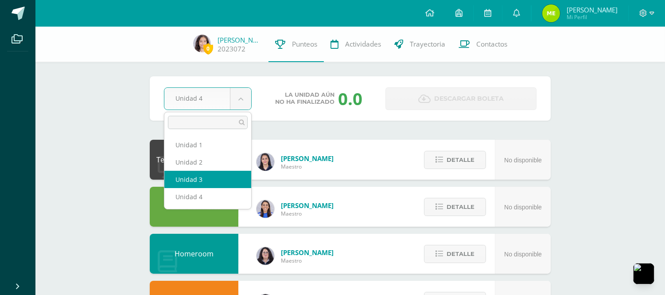
select select "Unidad 3"
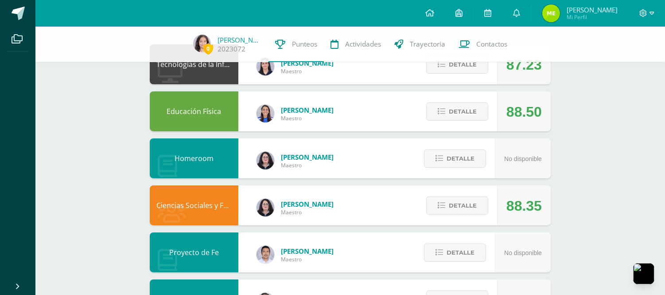
scroll to position [131, 0]
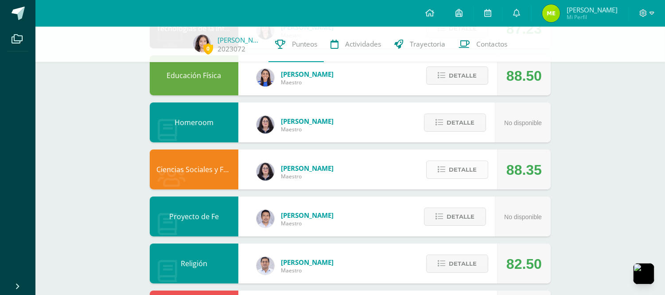
click at [461, 167] on span "Detalle" at bounding box center [463, 169] width 28 height 16
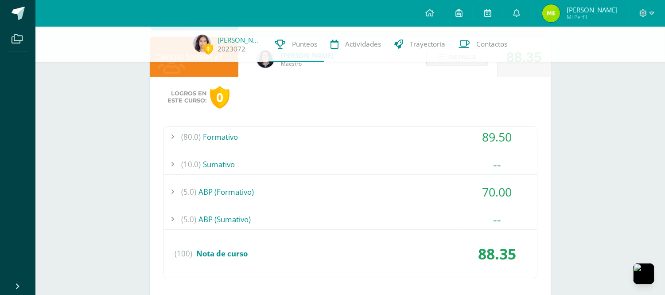
scroll to position [262, 0]
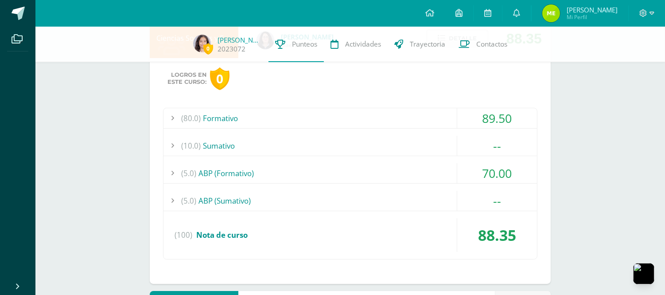
click at [241, 148] on div "(10.0) [GEOGRAPHIC_DATA]" at bounding box center [351, 146] width 374 height 20
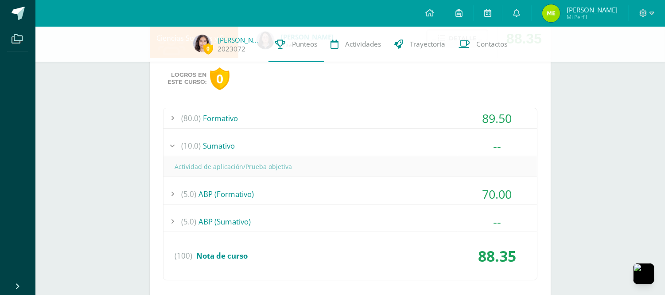
click at [240, 148] on div "(10.0) [GEOGRAPHIC_DATA]" at bounding box center [351, 146] width 374 height 20
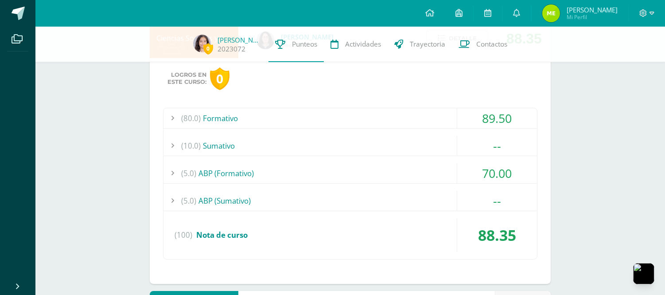
click at [233, 198] on div "(5.0) ABP (Sumativo)" at bounding box center [351, 201] width 374 height 20
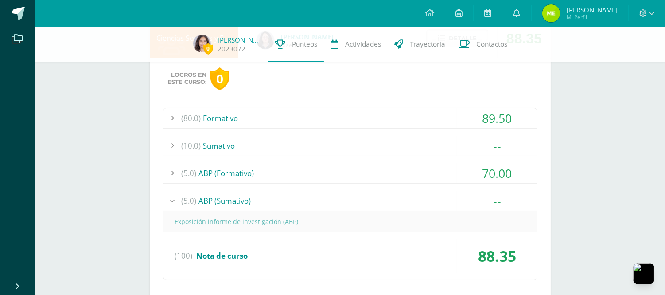
click at [233, 198] on div "(5.0) ABP (Sumativo)" at bounding box center [351, 201] width 374 height 20
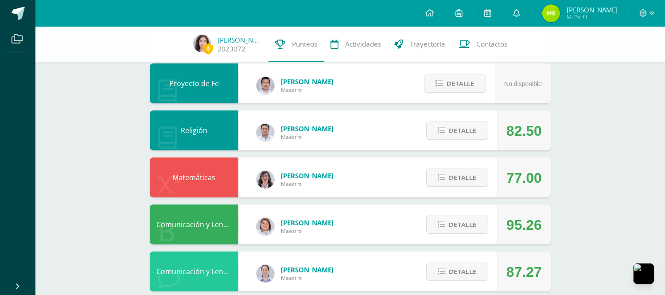
scroll to position [525, 0]
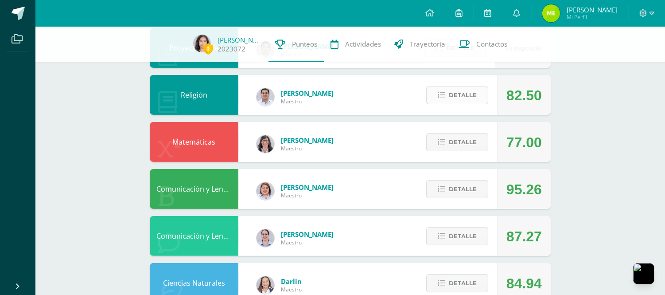
click at [451, 93] on span "Detalle" at bounding box center [463, 95] width 28 height 16
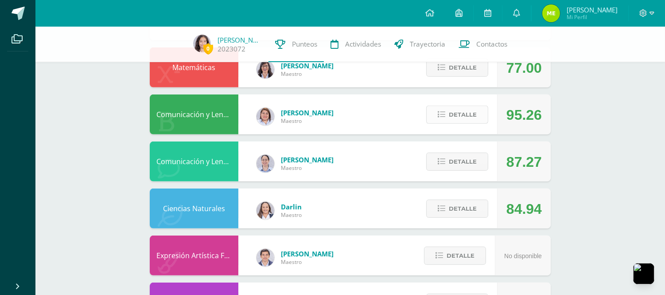
scroll to position [787, 0]
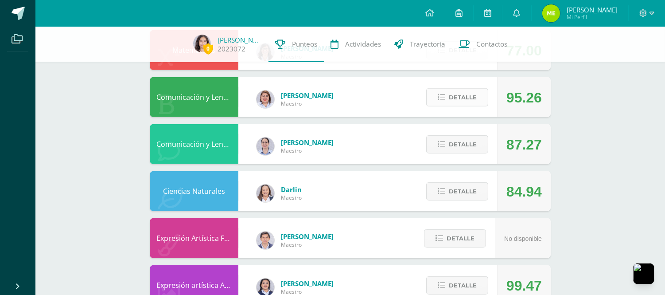
click at [469, 97] on span "Detalle" at bounding box center [463, 97] width 28 height 16
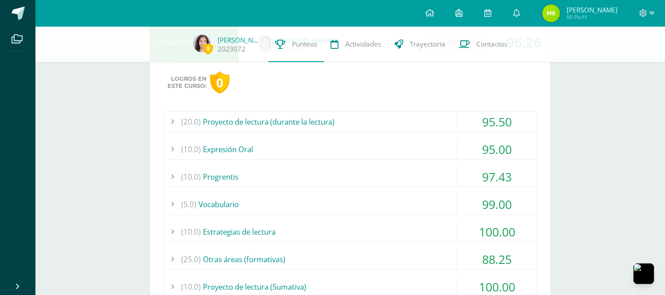
scroll to position [919, 0]
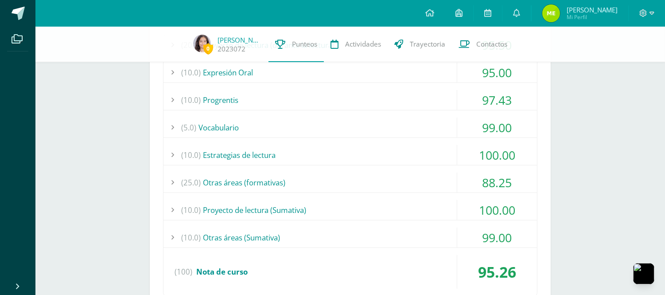
click at [324, 237] on div "(10.0) Otras áreas ([GEOGRAPHIC_DATA])" at bounding box center [351, 237] width 374 height 20
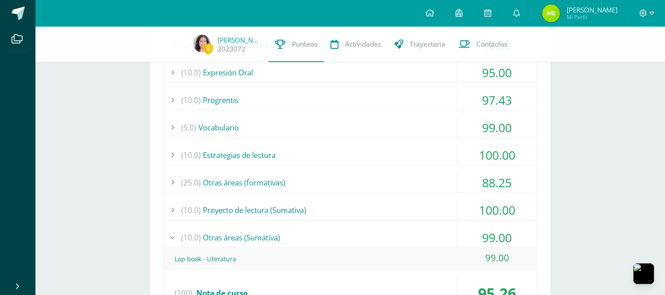
click at [349, 216] on div "(10.0) Proyecto de lectura (Sumativa)" at bounding box center [351, 210] width 374 height 20
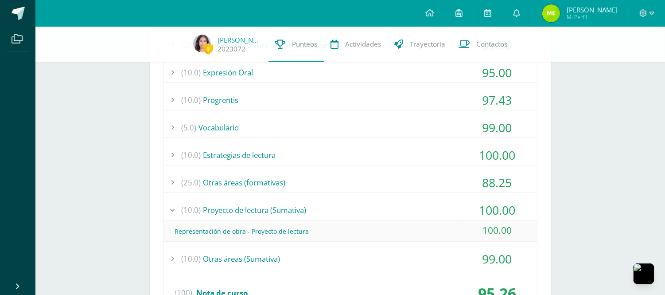
scroll to position [787, 0]
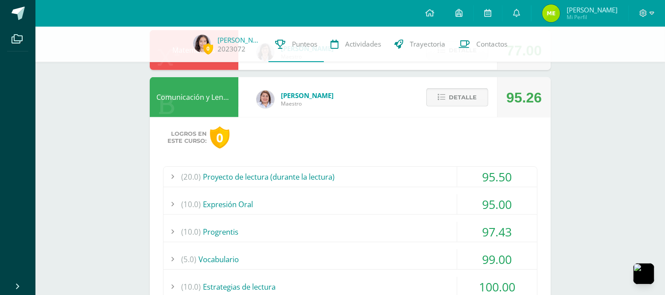
click at [471, 99] on span "Detalle" at bounding box center [463, 97] width 28 height 16
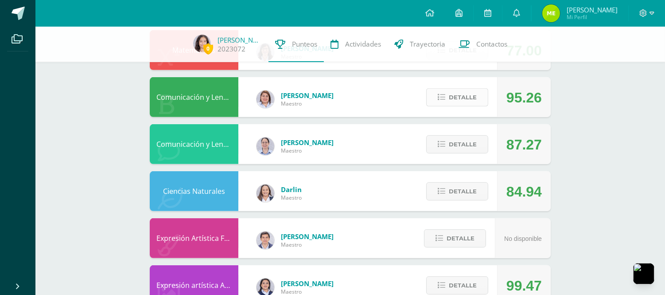
scroll to position [656, 0]
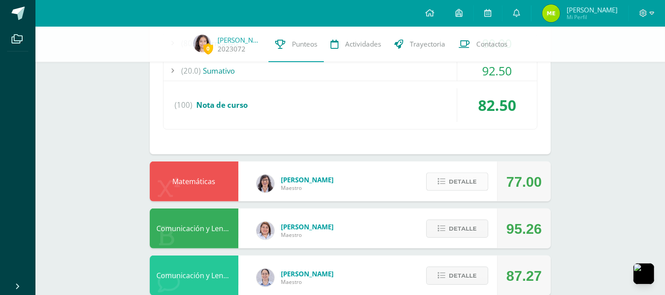
click at [480, 182] on button "Detalle" at bounding box center [457, 181] width 62 height 18
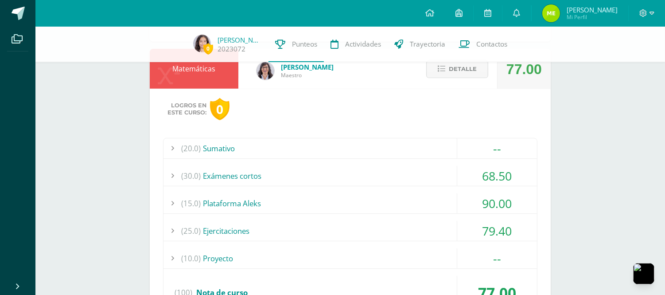
scroll to position [787, 0]
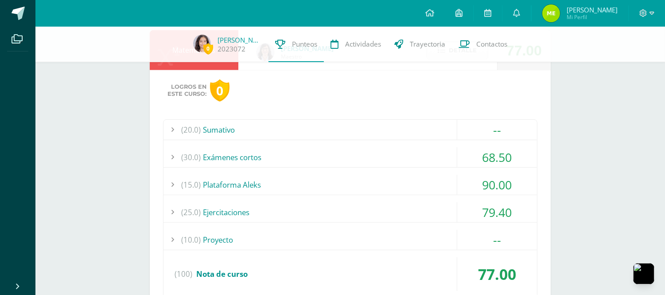
click at [428, 129] on div "(20.0) [GEOGRAPHIC_DATA]" at bounding box center [351, 130] width 374 height 20
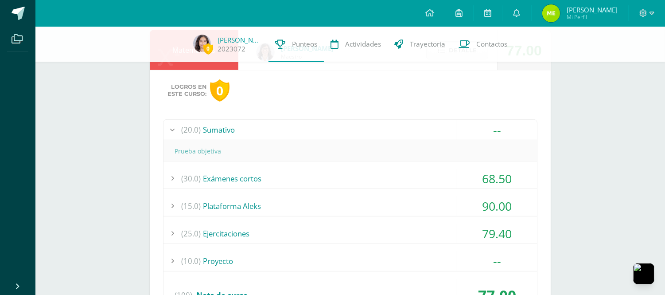
click at [428, 129] on div "(20.0) [GEOGRAPHIC_DATA]" at bounding box center [351, 130] width 374 height 20
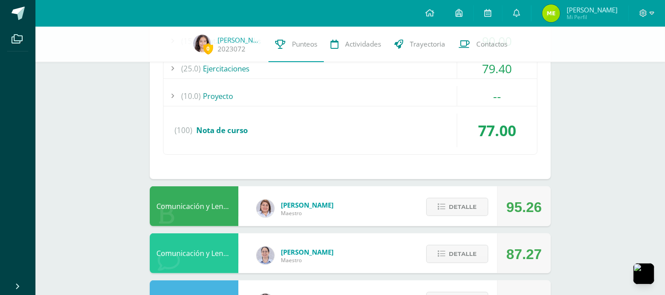
scroll to position [1050, 0]
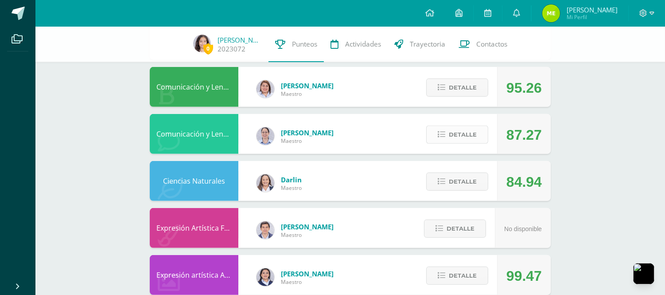
click at [441, 138] on icon at bounding box center [442, 135] width 8 height 8
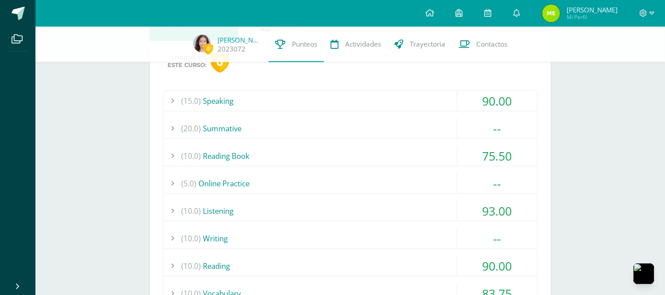
scroll to position [1181, 0]
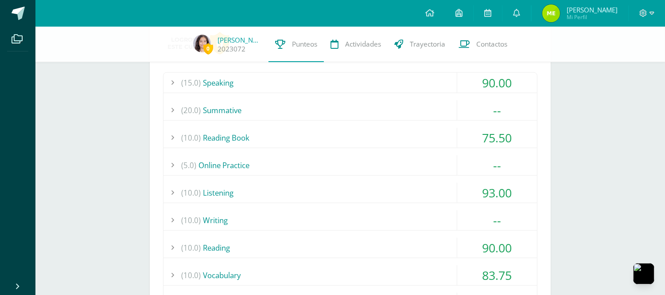
click at [409, 109] on div "(20.0) Summative" at bounding box center [351, 110] width 374 height 20
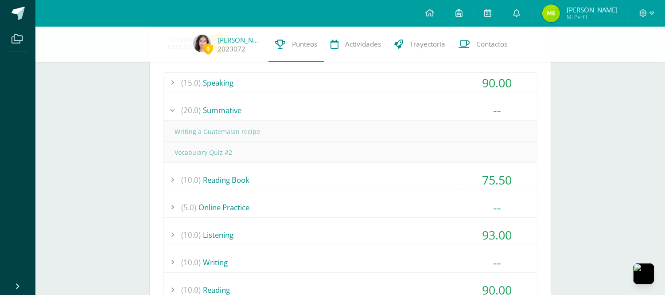
click at [409, 109] on div "(20.0) Summative" at bounding box center [351, 110] width 374 height 20
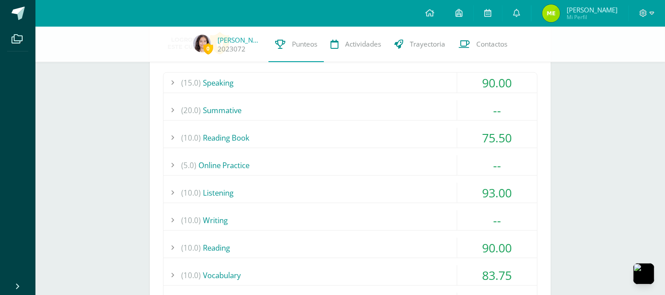
click at [358, 162] on div "(5.0) Online Practice" at bounding box center [351, 165] width 374 height 20
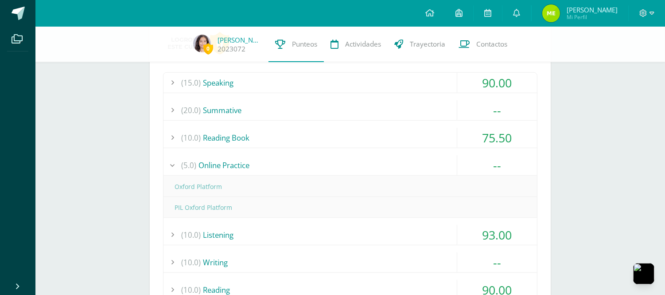
click at [358, 162] on div "(5.0) Online Practice" at bounding box center [351, 165] width 374 height 20
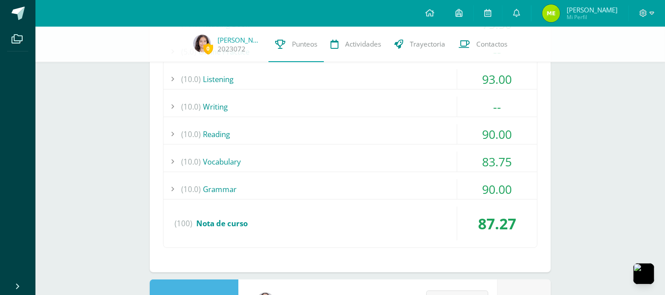
scroll to position [1313, 0]
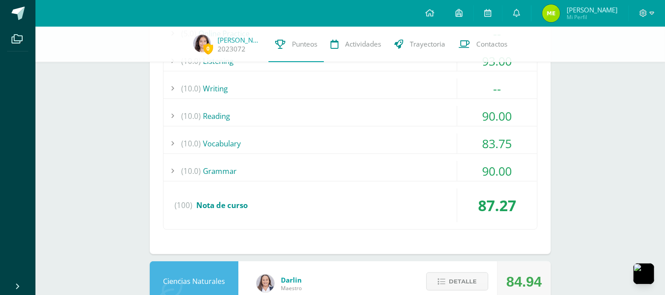
click at [355, 92] on div "(10.0) Writing" at bounding box center [351, 88] width 374 height 20
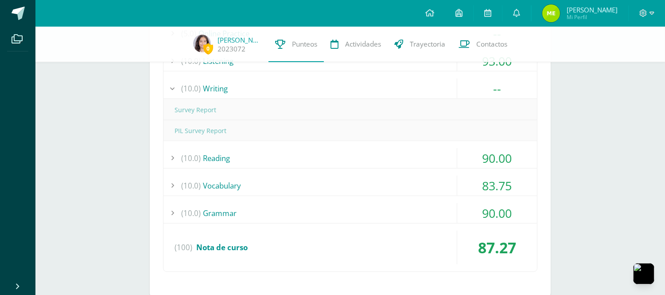
click at [355, 92] on div "(10.0) Writing" at bounding box center [351, 88] width 374 height 20
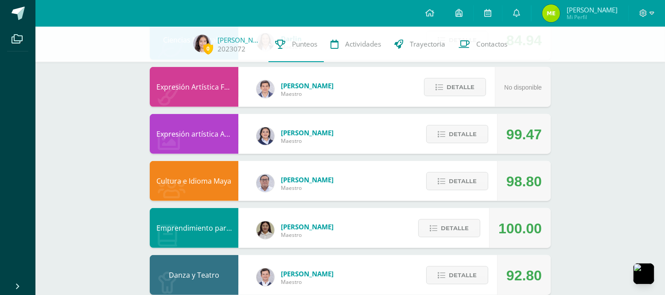
scroll to position [1573, 0]
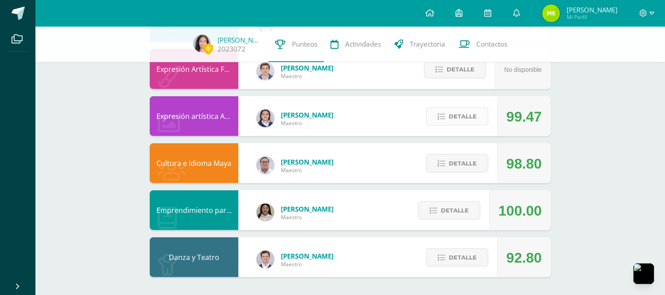
click at [478, 116] on button "Detalle" at bounding box center [457, 116] width 62 height 18
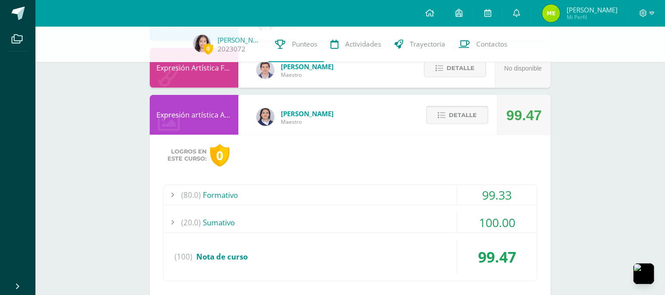
click at [478, 115] on button "Detalle" at bounding box center [457, 115] width 62 height 18
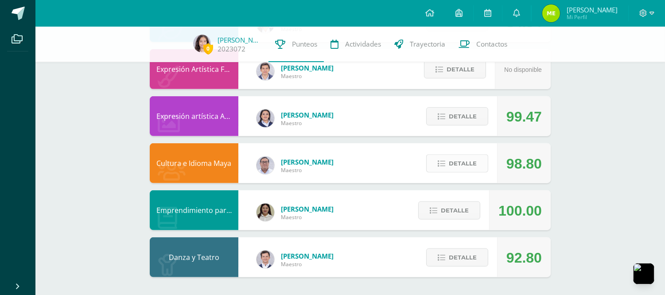
click at [464, 164] on span "Detalle" at bounding box center [463, 163] width 28 height 16
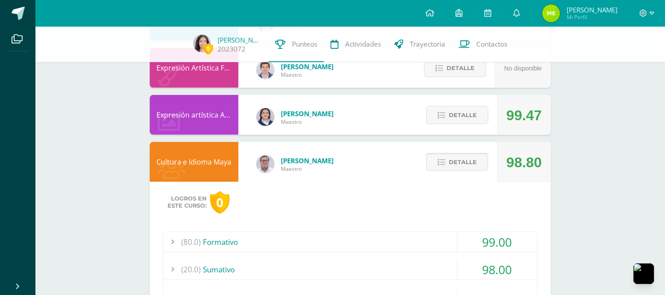
click at [464, 164] on span "Detalle" at bounding box center [463, 162] width 28 height 16
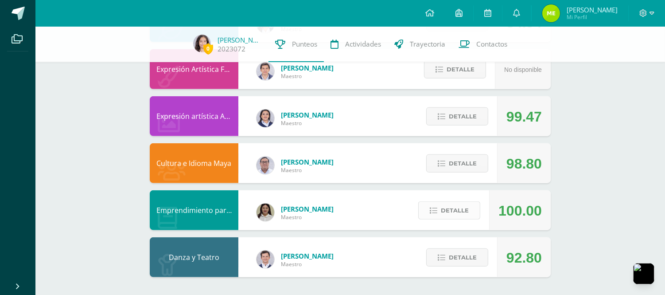
click at [467, 206] on span "Detalle" at bounding box center [455, 210] width 28 height 16
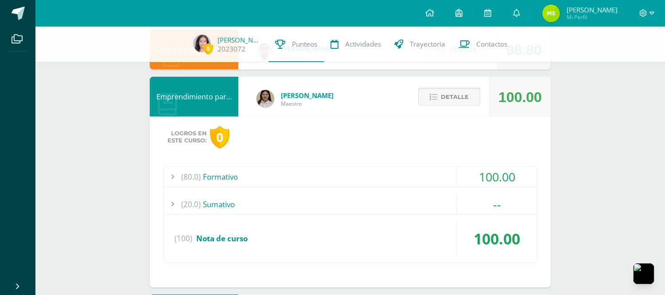
scroll to position [1704, 0]
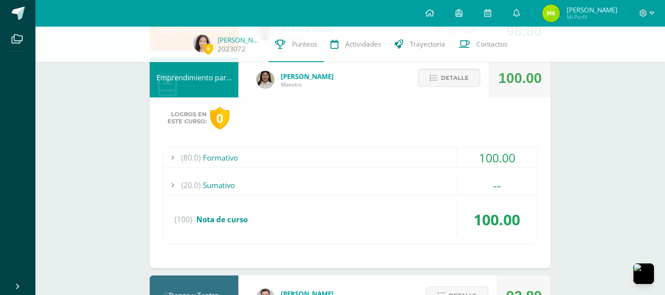
click at [375, 185] on div "(20.0) [GEOGRAPHIC_DATA]" at bounding box center [351, 185] width 374 height 20
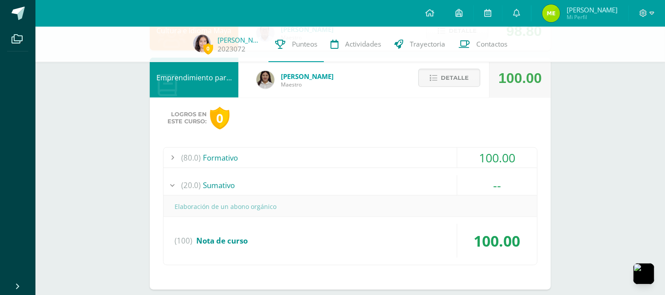
click at [375, 185] on div "(20.0) [GEOGRAPHIC_DATA]" at bounding box center [351, 185] width 374 height 20
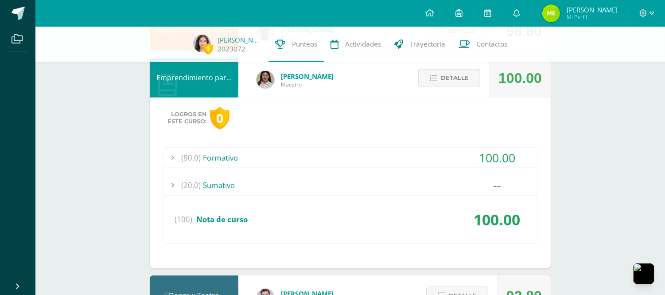
click at [441, 77] on span "Detalle" at bounding box center [455, 78] width 28 height 16
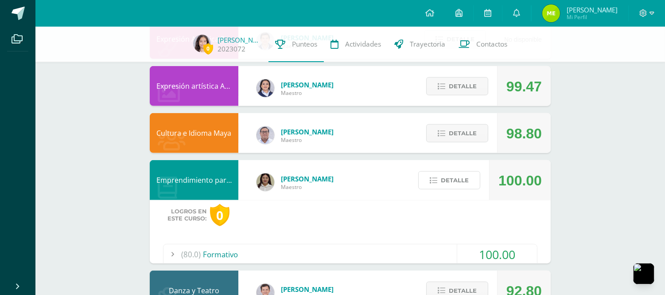
scroll to position [1573, 0]
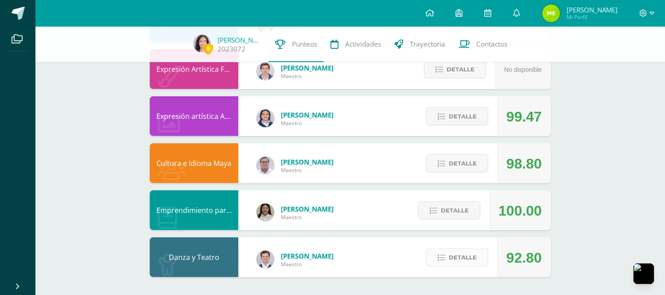
click at [468, 258] on span "Detalle" at bounding box center [463, 257] width 28 height 16
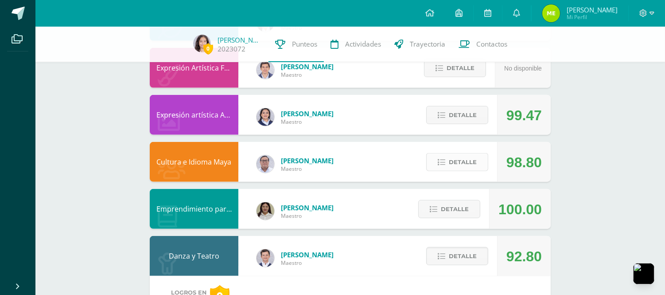
scroll to position [1704, 0]
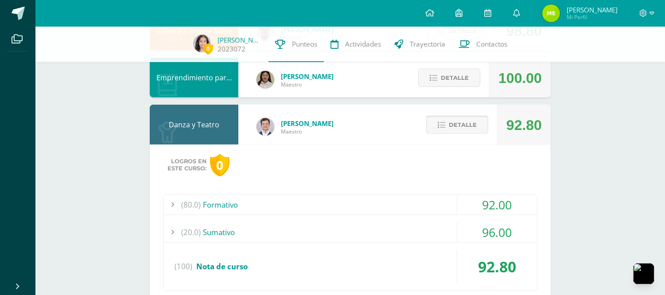
click at [466, 128] on span "Detalle" at bounding box center [463, 125] width 28 height 16
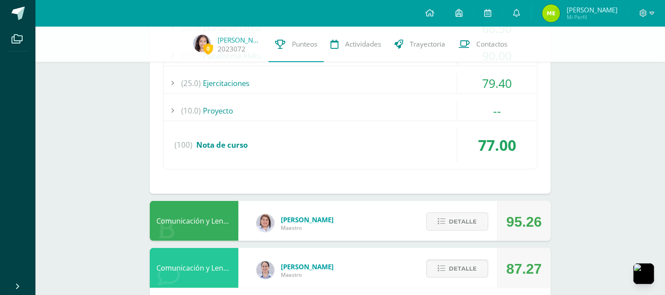
scroll to position [916, 0]
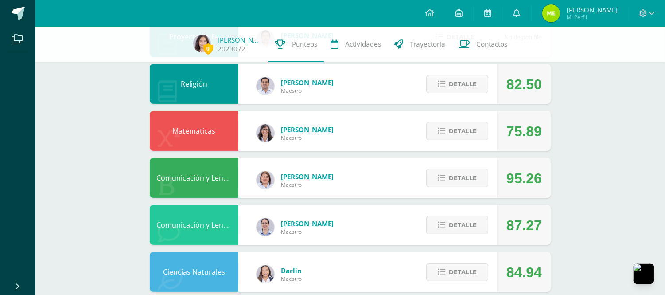
scroll to position [297, 0]
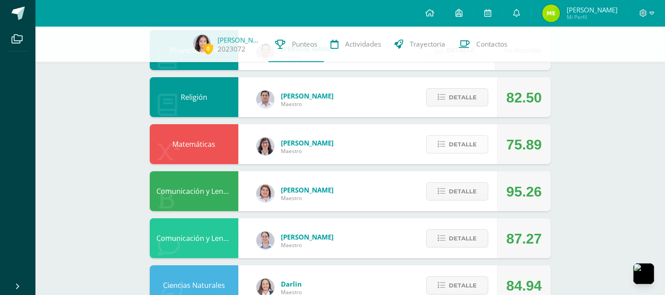
click at [471, 141] on span "Detalle" at bounding box center [463, 144] width 28 height 16
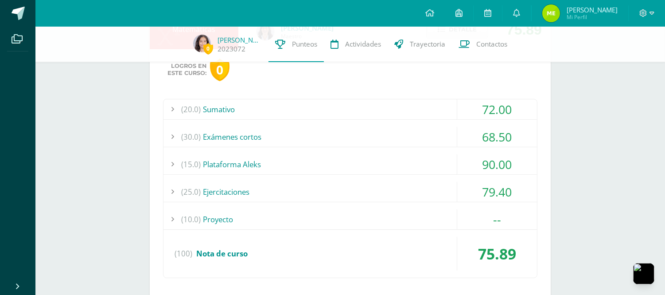
scroll to position [428, 0]
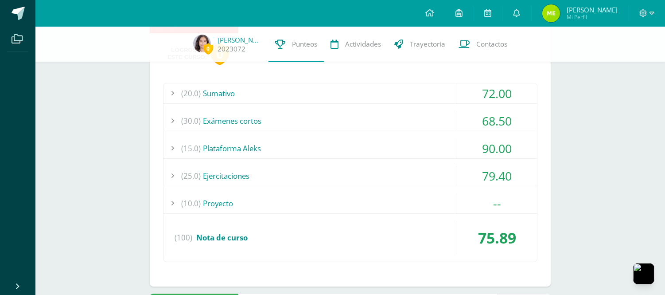
click at [433, 86] on div "(20.0) [GEOGRAPHIC_DATA]" at bounding box center [351, 93] width 374 height 20
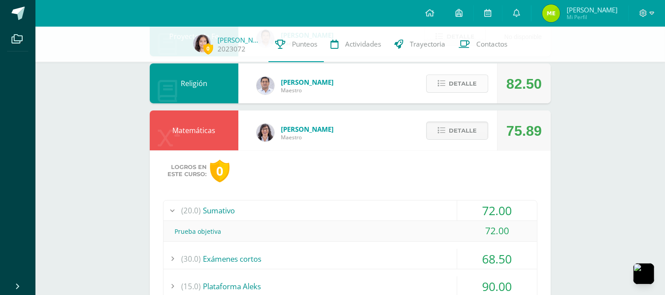
scroll to position [297, 0]
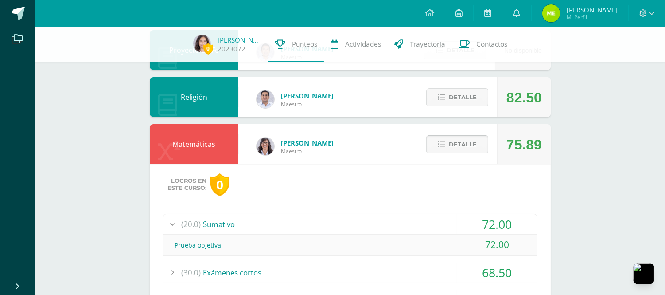
click at [475, 135] on button "Detalle" at bounding box center [457, 144] width 62 height 18
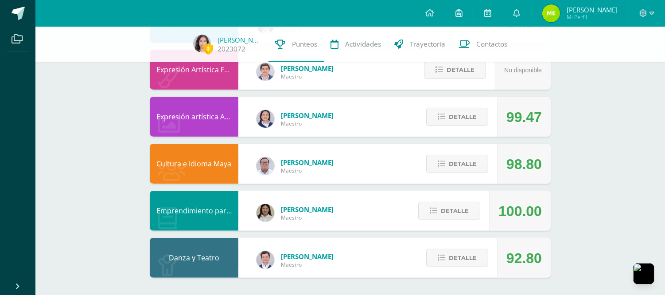
scroll to position [428, 0]
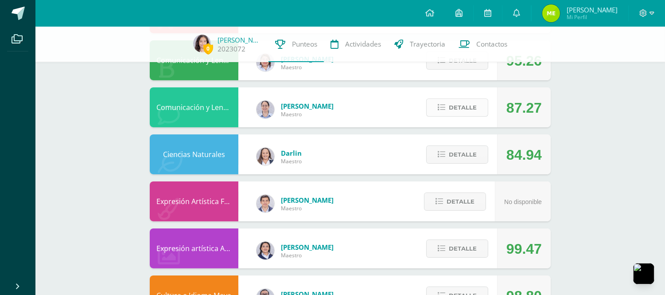
click at [461, 103] on span "Detalle" at bounding box center [463, 107] width 28 height 16
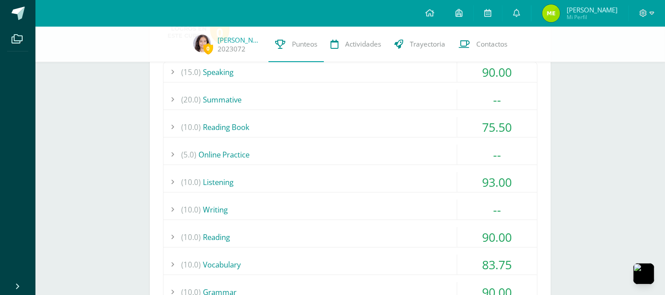
scroll to position [560, 0]
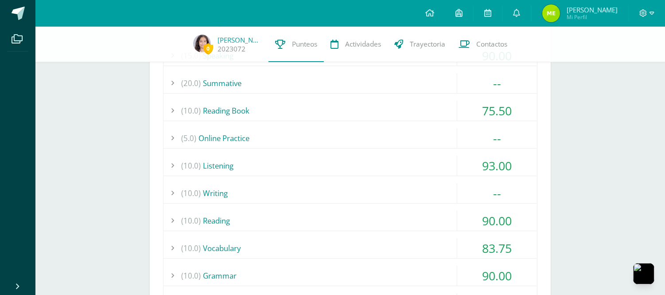
click at [405, 169] on div "(10.0) Listening" at bounding box center [351, 166] width 374 height 20
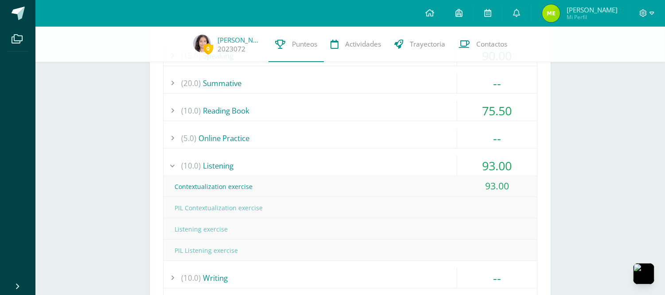
click at [405, 169] on div "(10.0) Listening" at bounding box center [351, 166] width 374 height 20
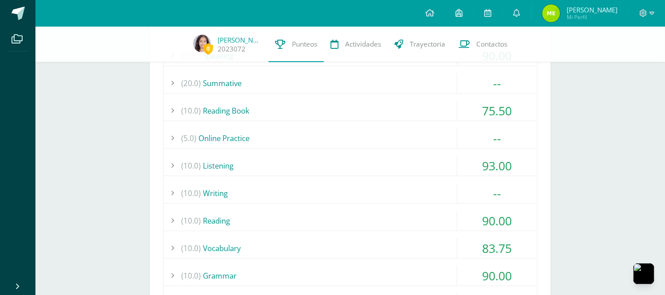
click at [397, 191] on div "(10.0) Writing" at bounding box center [351, 193] width 374 height 20
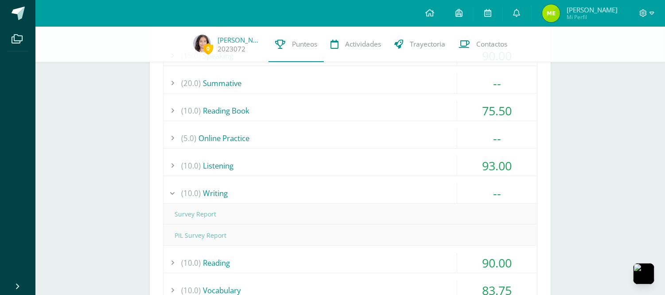
click at [397, 191] on div "(10.0) Writing" at bounding box center [351, 193] width 374 height 20
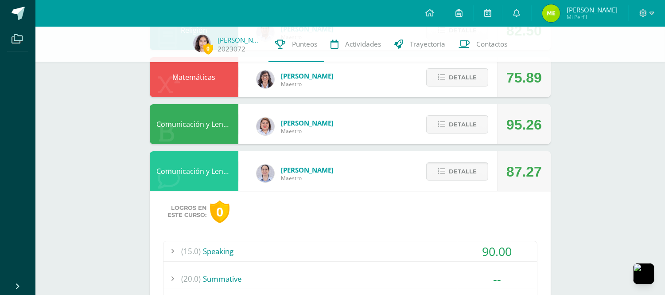
scroll to position [397, 0]
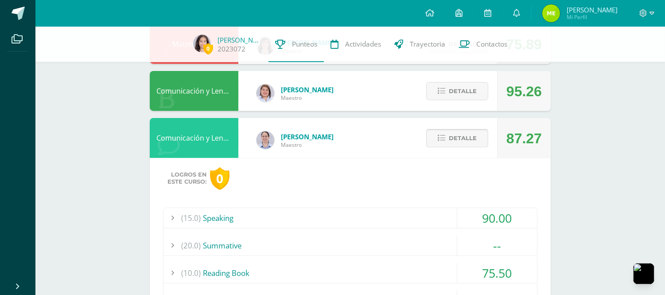
click at [467, 140] on span "Detalle" at bounding box center [463, 138] width 28 height 16
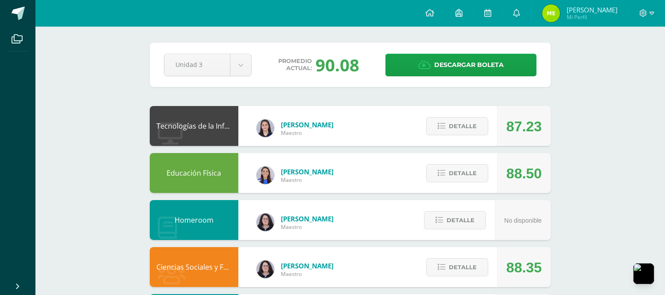
scroll to position [0, 0]
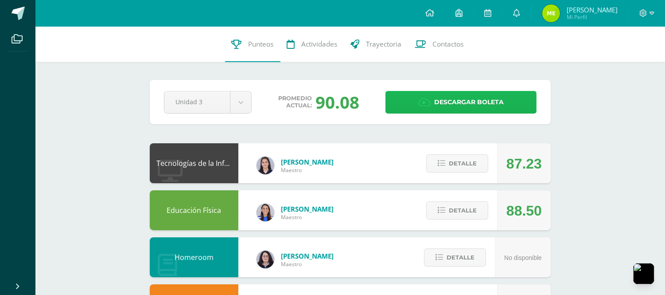
click at [413, 108] on link "Descargar boleta" at bounding box center [461, 102] width 151 height 23
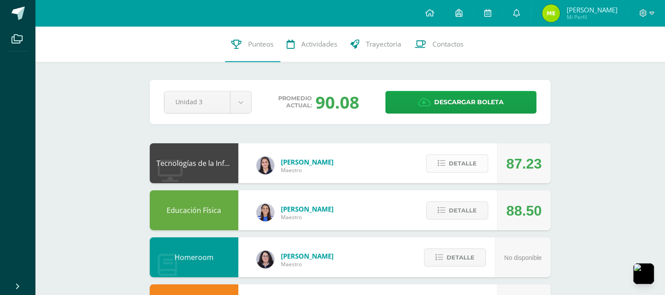
click at [457, 163] on span "Detalle" at bounding box center [463, 163] width 28 height 16
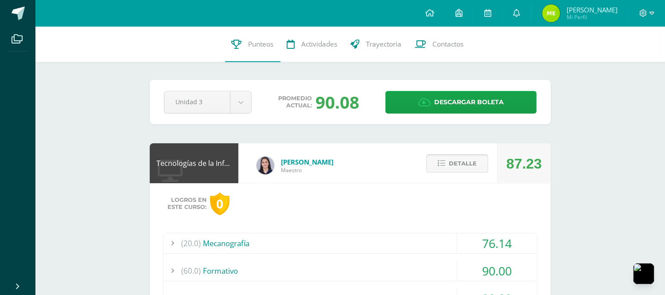
click at [457, 163] on span "Detalle" at bounding box center [463, 163] width 28 height 16
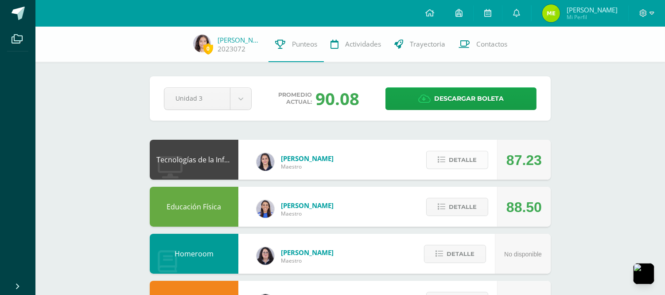
scroll to position [131, 0]
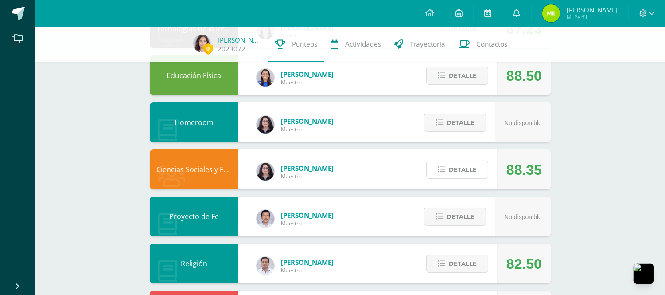
click at [457, 163] on span "Detalle" at bounding box center [463, 169] width 28 height 16
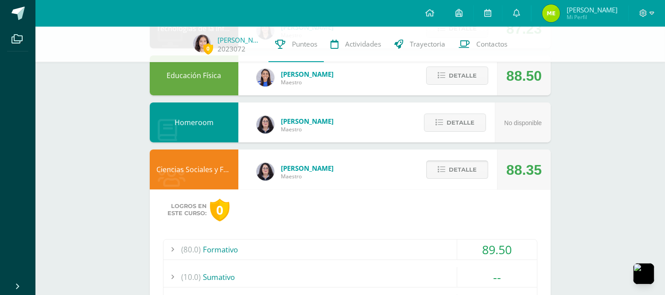
scroll to position [262, 0]
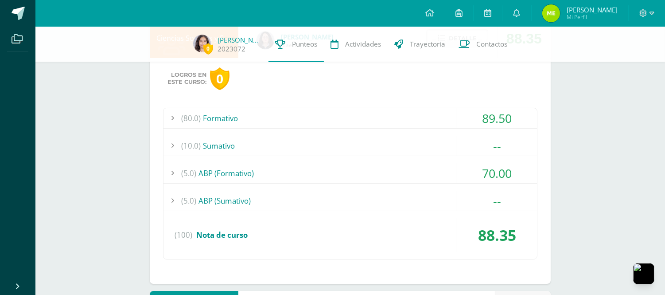
click at [410, 114] on div "(80.0) Formativo" at bounding box center [351, 118] width 374 height 20
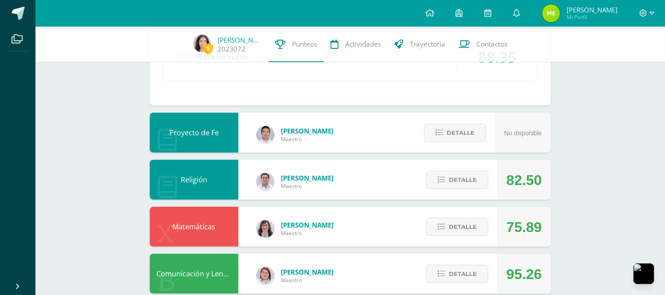
scroll to position [656, 0]
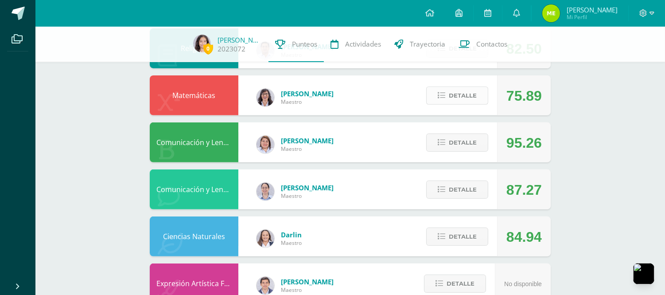
click at [450, 91] on span "Detalle" at bounding box center [463, 95] width 28 height 16
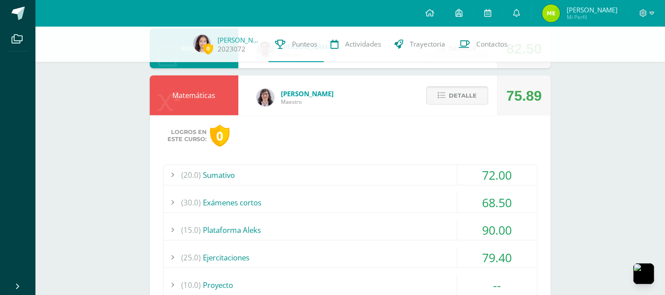
click at [451, 96] on span "Detalle" at bounding box center [463, 95] width 28 height 16
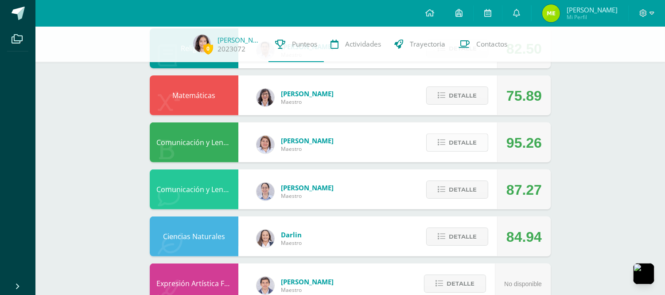
click at [454, 137] on span "Detalle" at bounding box center [463, 142] width 28 height 16
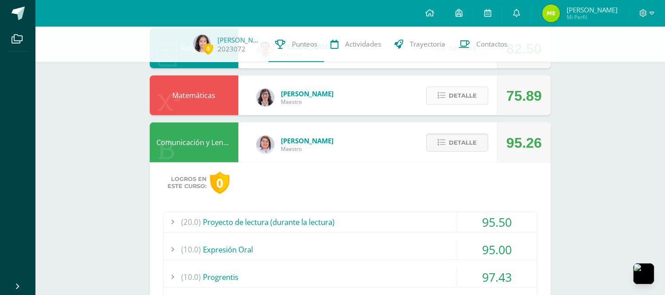
click at [446, 92] on button "Detalle" at bounding box center [457, 95] width 62 height 18
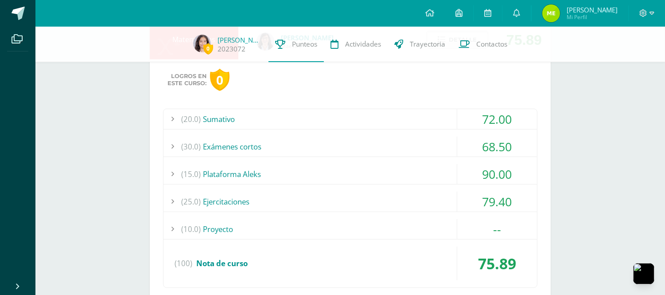
scroll to position [650, 0]
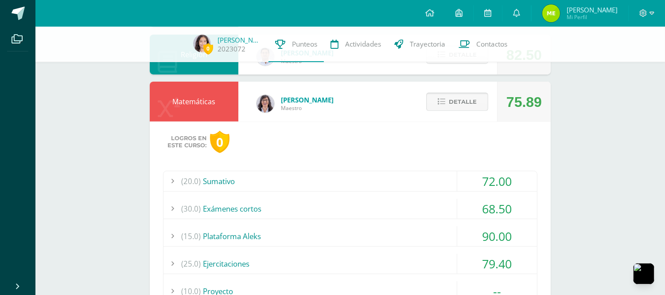
click at [487, 99] on button "Detalle" at bounding box center [457, 102] width 62 height 18
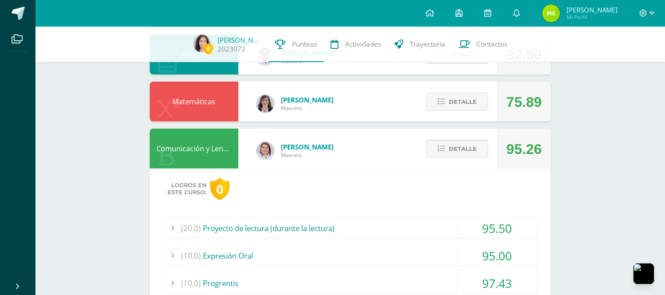
click at [470, 152] on span "Detalle" at bounding box center [463, 148] width 28 height 16
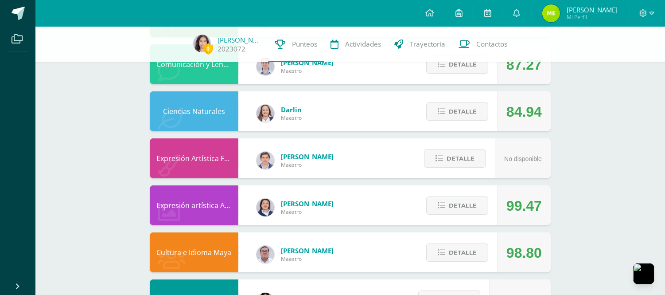
scroll to position [868, 0]
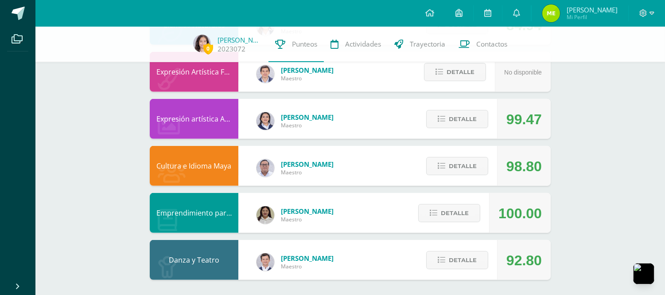
drag, startPoint x: 515, startPoint y: 160, endPoint x: 591, endPoint y: 202, distance: 86.3
